Goal: Find specific page/section: Find specific page/section

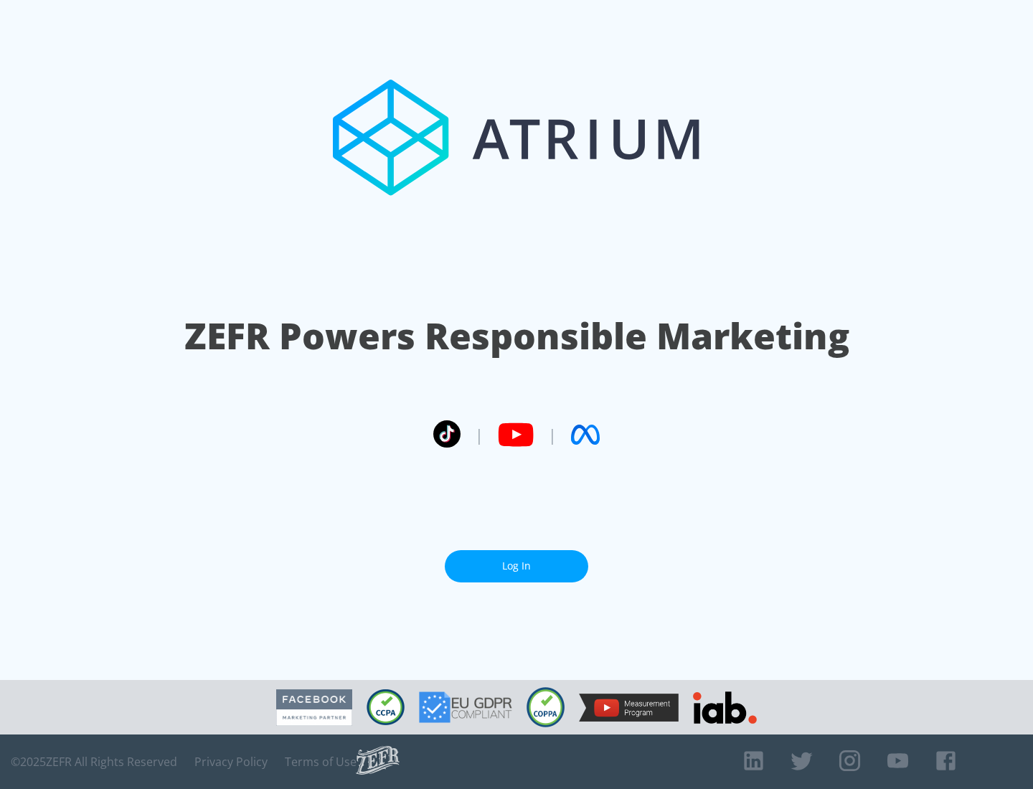
click at [517, 560] on link "Log In" at bounding box center [516, 566] width 143 height 32
